Goal: Find specific page/section: Find specific page/section

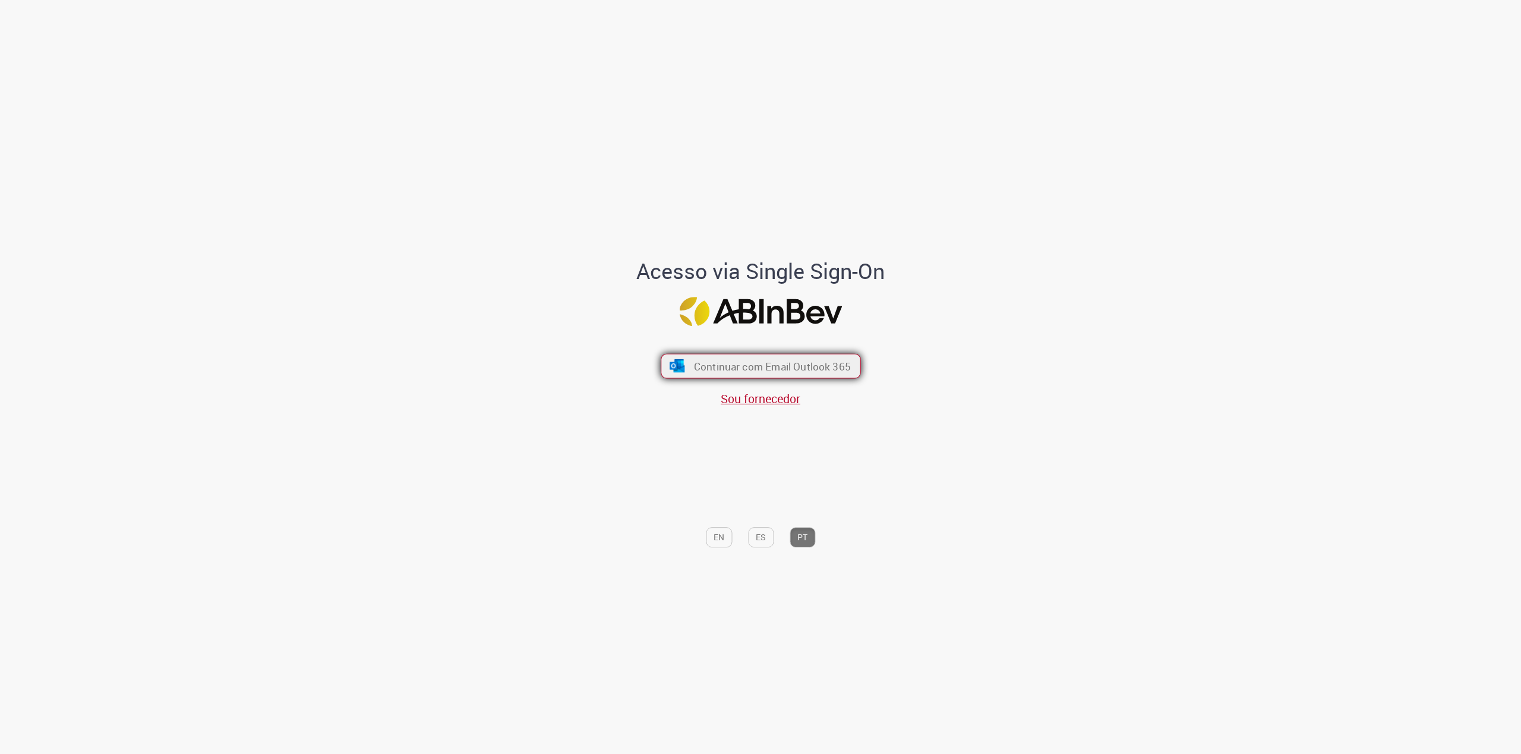
click at [745, 361] on span "Continuar com Email Outlook 365" at bounding box center [771, 366] width 157 height 14
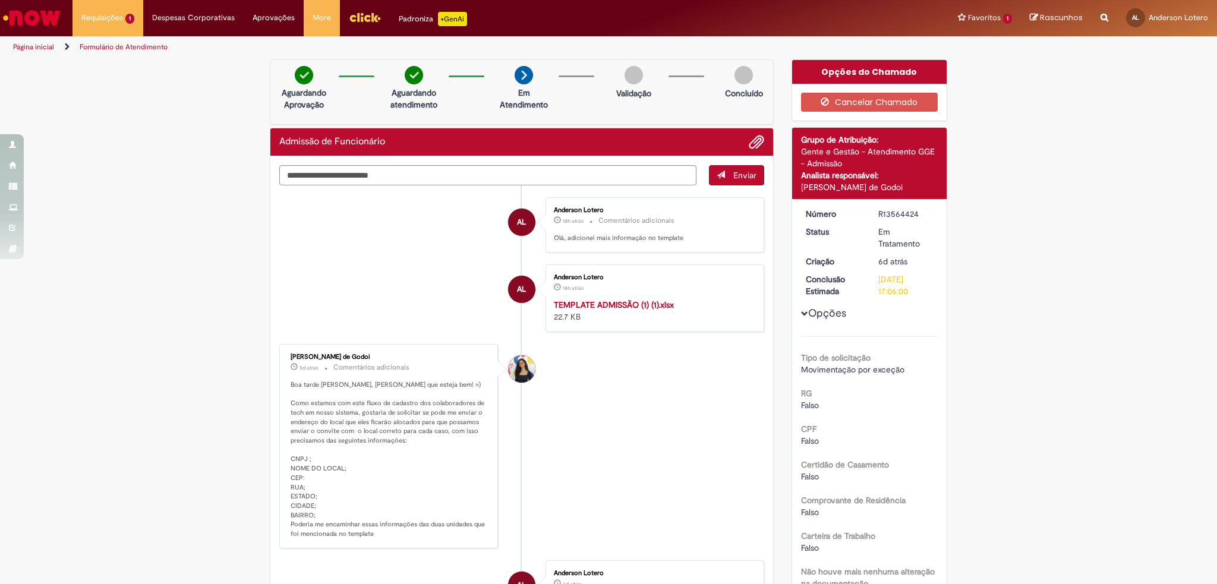
click at [46, 24] on img "Ir para a Homepage" at bounding box center [31, 18] width 61 height 24
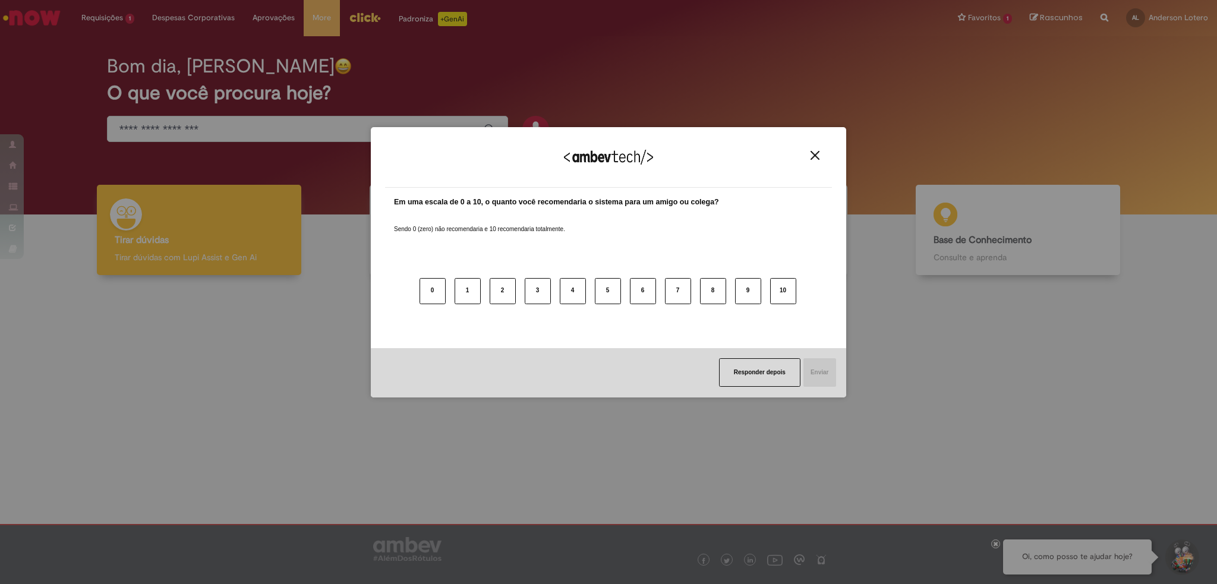
click at [814, 153] on img "Close" at bounding box center [814, 155] width 9 height 9
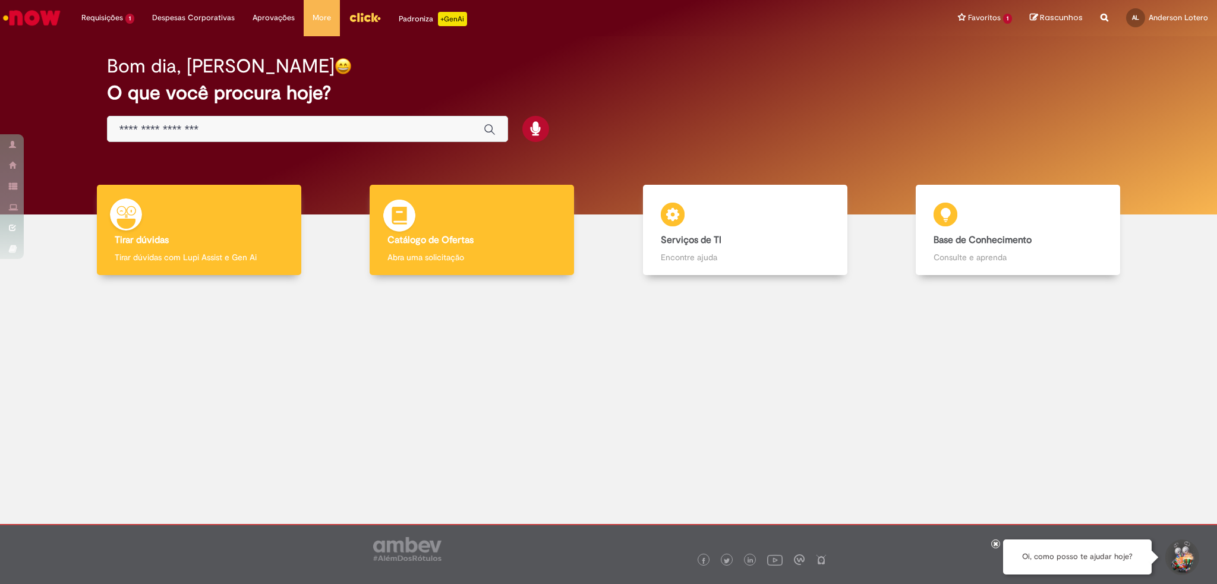
click at [510, 213] on div "Catálogo de Ofertas Catálogo de Ofertas Abra uma solicitação" at bounding box center [471, 230] width 204 height 91
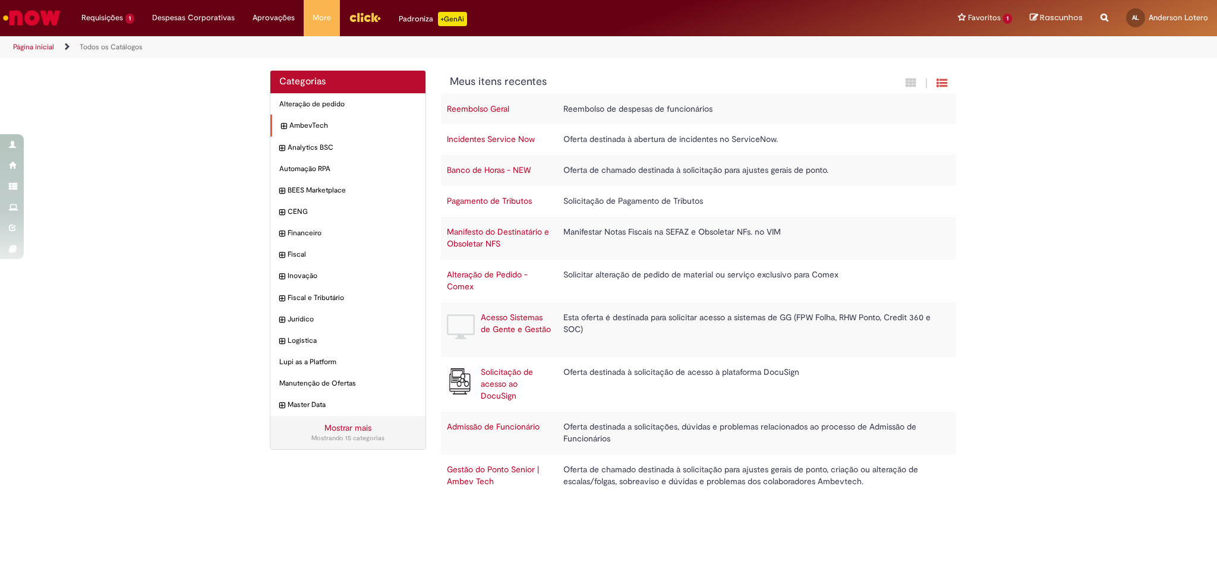
click at [281, 128] on icon "expandir categoria AmbevTech" at bounding box center [283, 127] width 5 height 12
click at [279, 154] on div "People Experience Itens" at bounding box center [347, 147] width 155 height 21
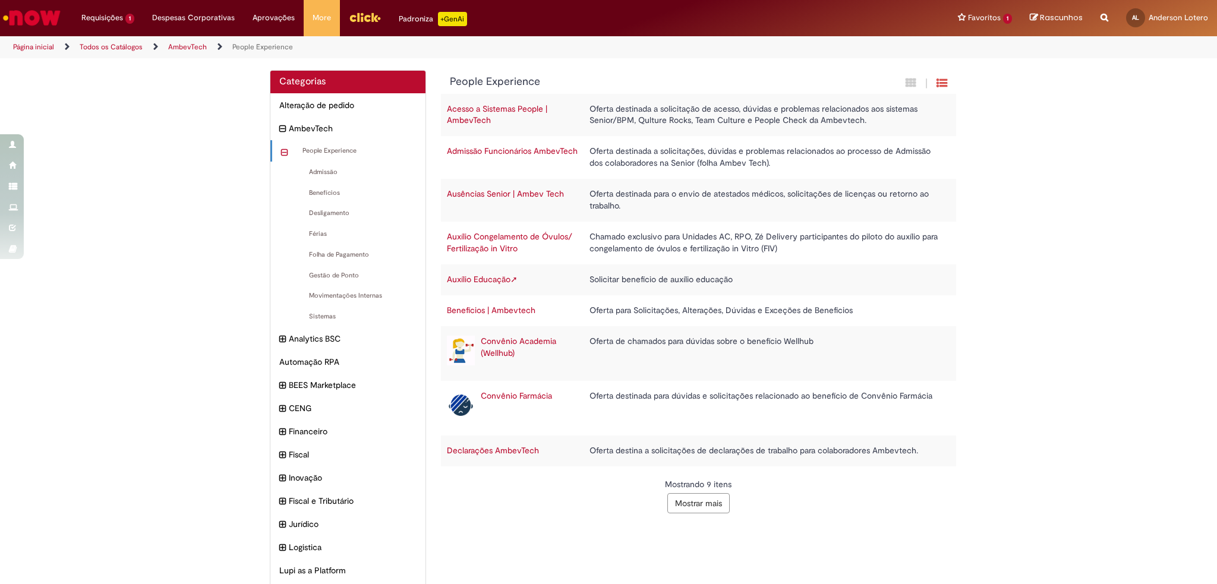
click at [281, 147] on icon "recolher categoria People Experience" at bounding box center [284, 152] width 7 height 13
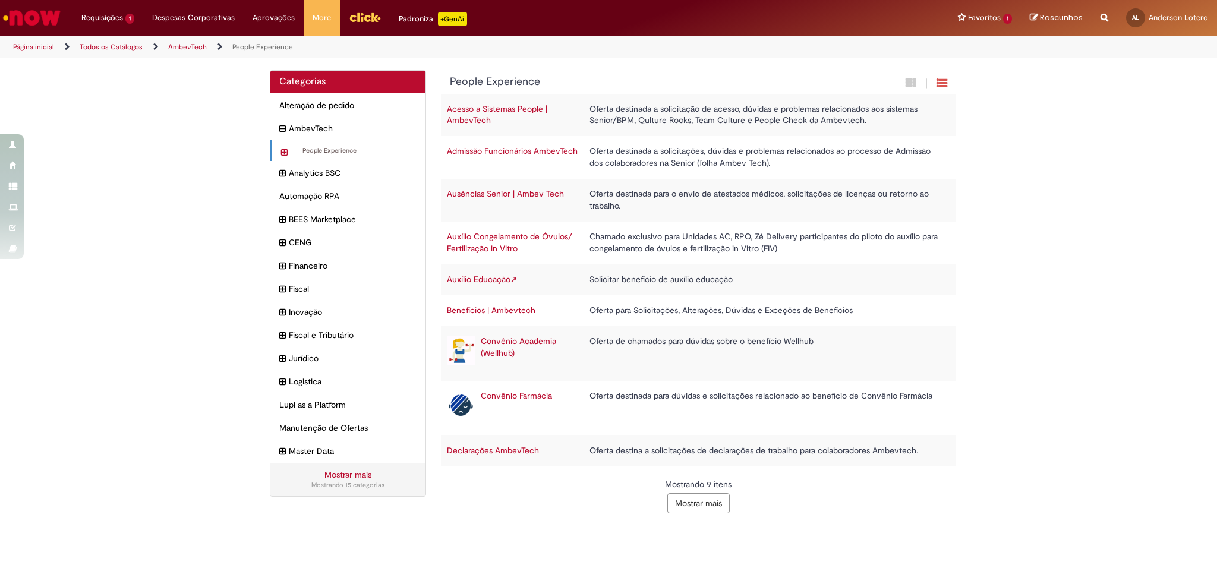
click at [281, 147] on icon "expandir categoria People Experience" at bounding box center [284, 152] width 7 height 13
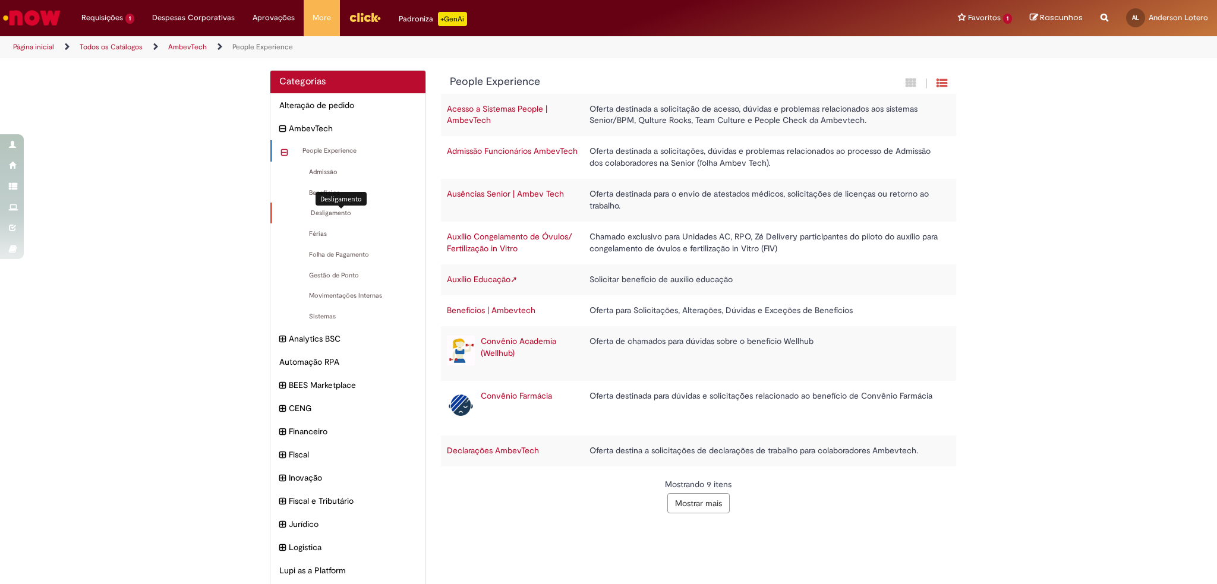
click at [336, 217] on span "Desligamento Itens" at bounding box center [348, 214] width 135 height 10
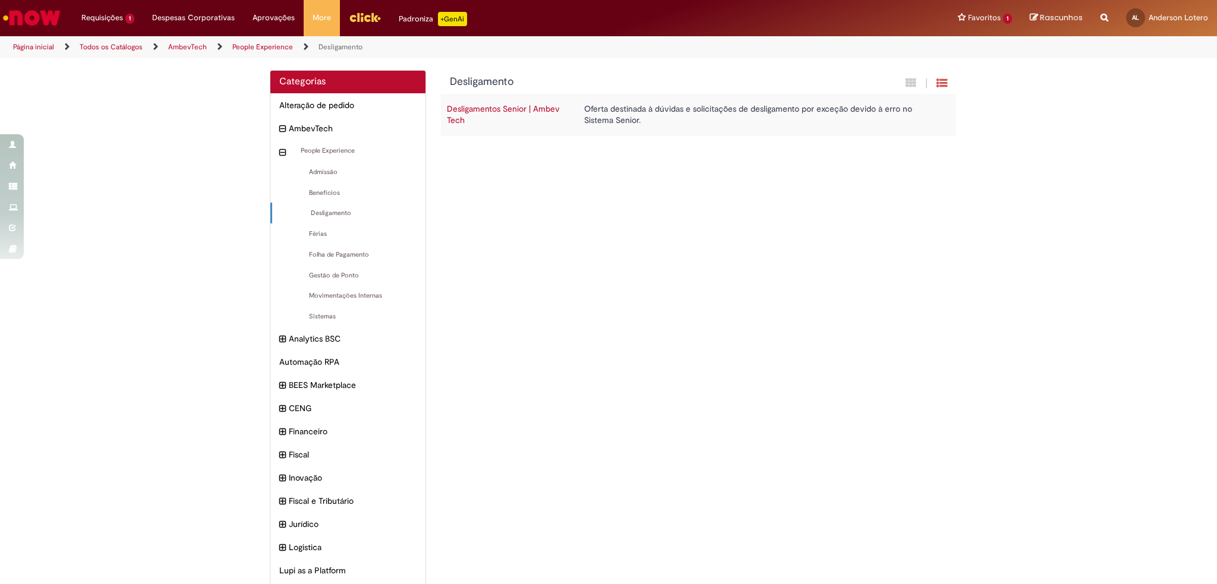
click at [504, 105] on link "Desligamentos Senior | Ambev Tech" at bounding box center [503, 114] width 113 height 23
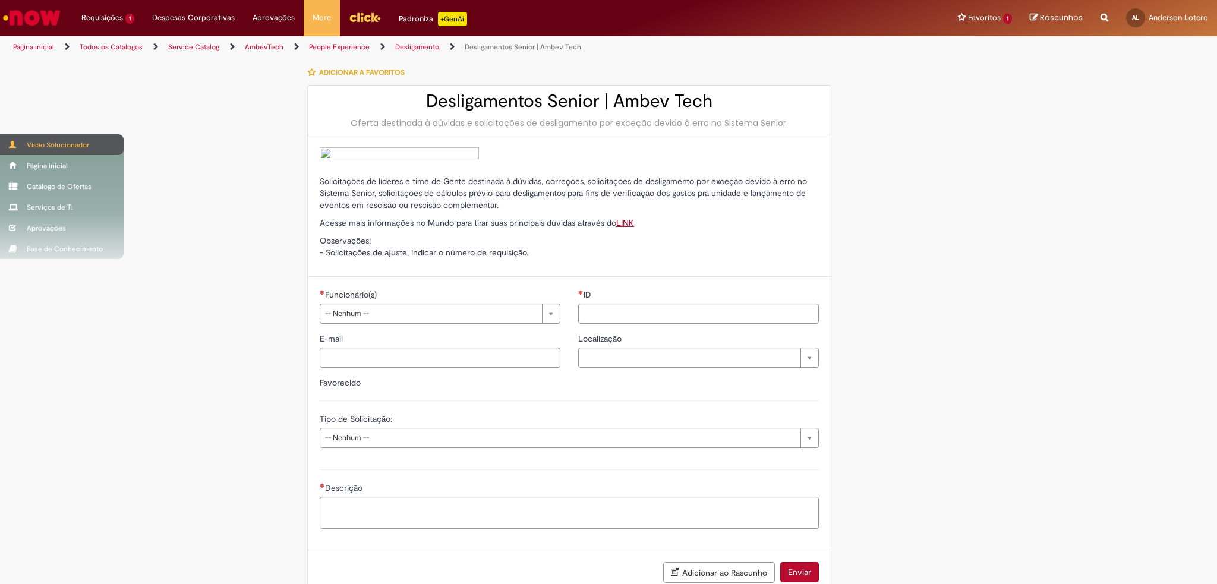
click at [39, 137] on div "Visão Solucionador" at bounding box center [62, 144] width 124 height 21
